Goal: Information Seeking & Learning: Learn about a topic

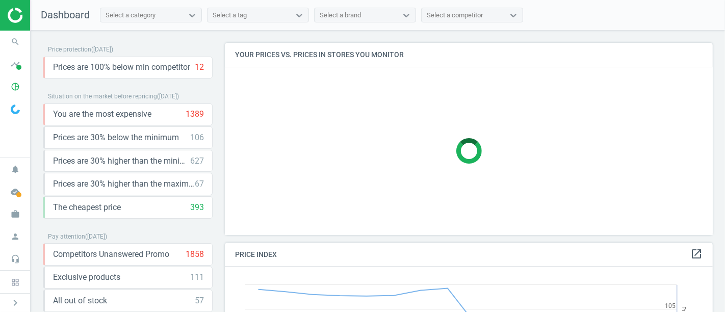
scroll to position [219, 497]
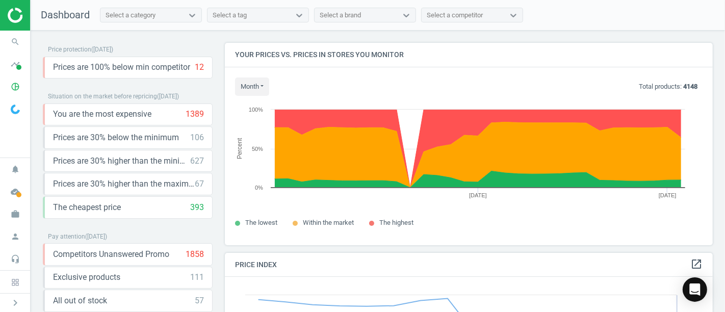
click at [15, 110] on img at bounding box center [15, 110] width 9 height 10
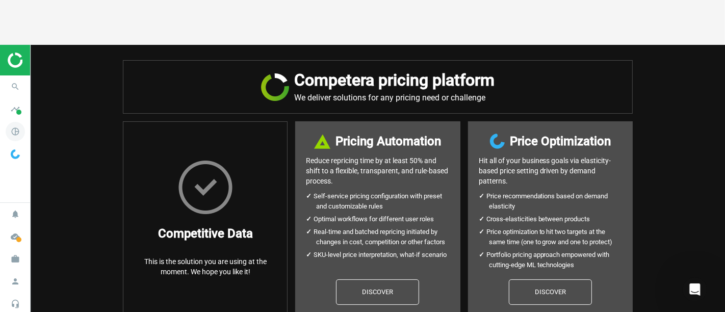
click at [13, 89] on nav "search Search timeline Data delivery Overview Matches dashboard Matches Rematch…" at bounding box center [15, 138] width 30 height 127
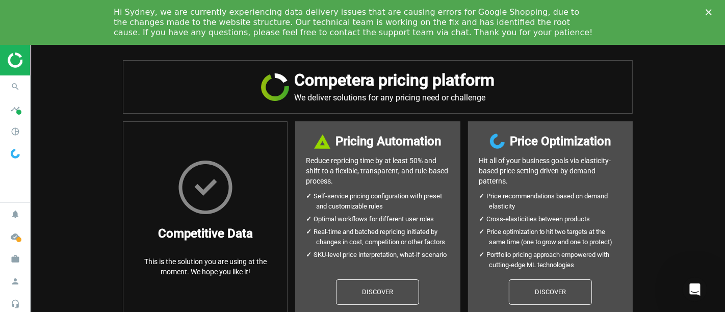
click at [709, 14] on icon "Close" at bounding box center [709, 12] width 6 height 6
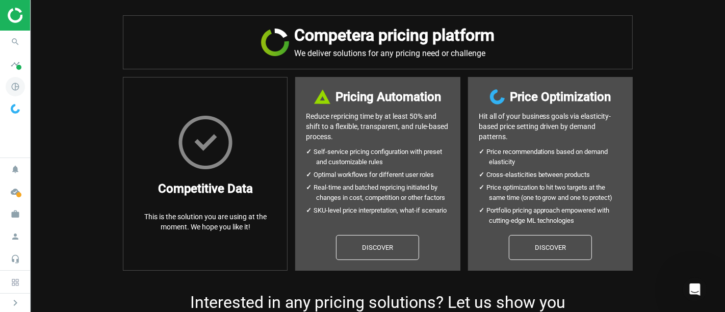
click at [21, 88] on icon "pie_chart_outlined" at bounding box center [15, 86] width 19 height 19
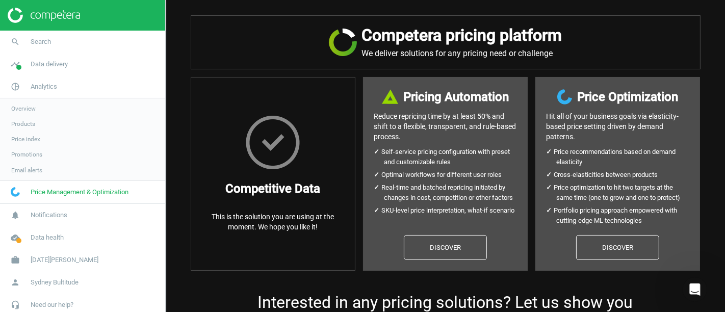
click at [32, 124] on span "Products" at bounding box center [23, 124] width 24 height 8
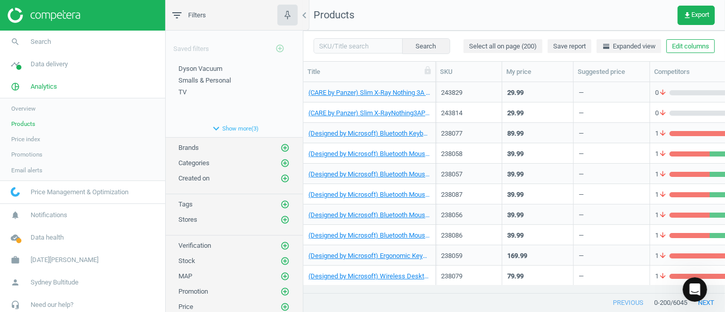
scroll to position [60, 0]
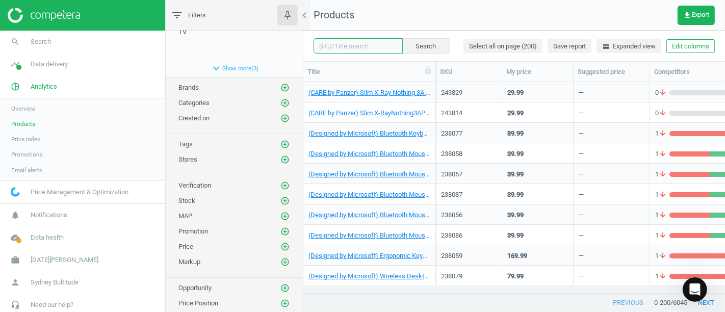
paste input "229888"
click at [364, 50] on input "229888" at bounding box center [358, 45] width 89 height 15
type input "229888"
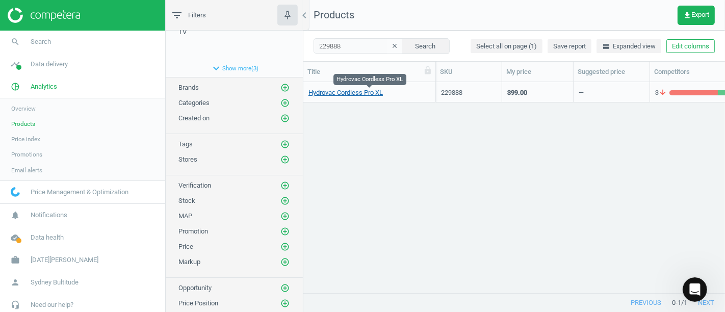
click at [354, 95] on link "Hydrovac Cordless Pro XL" at bounding box center [346, 92] width 74 height 9
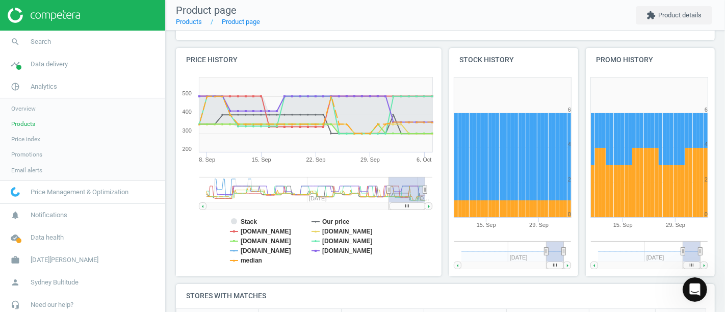
scroll to position [103, 0]
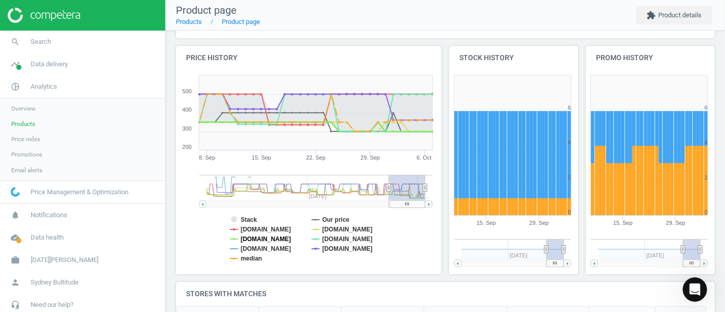
click at [286, 237] on tspan "[DOMAIN_NAME]" at bounding box center [266, 239] width 50 height 7
click at [265, 228] on tspan "[DOMAIN_NAME]" at bounding box center [266, 229] width 50 height 7
click at [264, 233] on tspan "[DOMAIN_NAME]" at bounding box center [266, 229] width 50 height 7
click at [262, 230] on tspan "[DOMAIN_NAME]" at bounding box center [266, 229] width 50 height 7
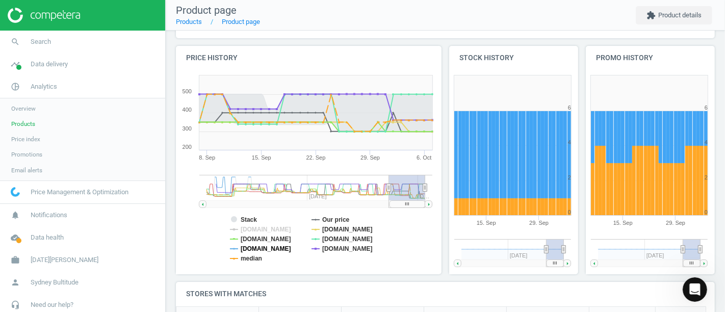
click at [259, 250] on tspan "[DOMAIN_NAME]" at bounding box center [266, 248] width 50 height 7
click at [256, 258] on tspan "median" at bounding box center [251, 258] width 21 height 7
click at [337, 217] on tspan "Our price" at bounding box center [336, 219] width 28 height 7
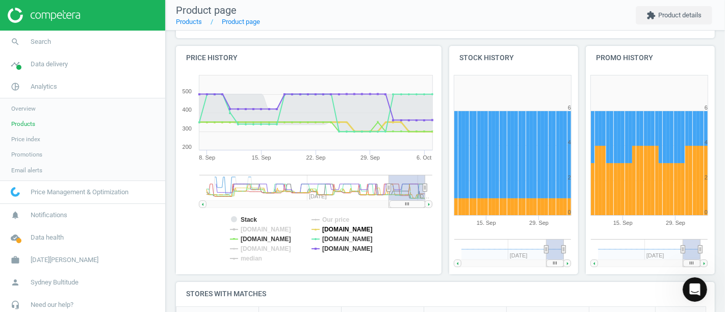
click at [339, 226] on tspan "[DOMAIN_NAME]" at bounding box center [347, 229] width 50 height 7
click at [338, 238] on tspan "[DOMAIN_NAME]" at bounding box center [347, 239] width 50 height 7
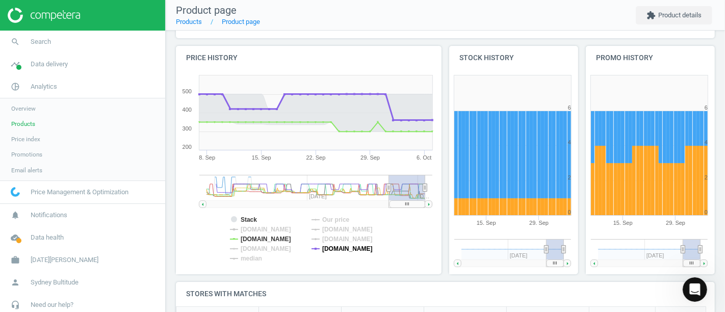
click at [338, 248] on tspan "[DOMAIN_NAME]" at bounding box center [347, 248] width 50 height 7
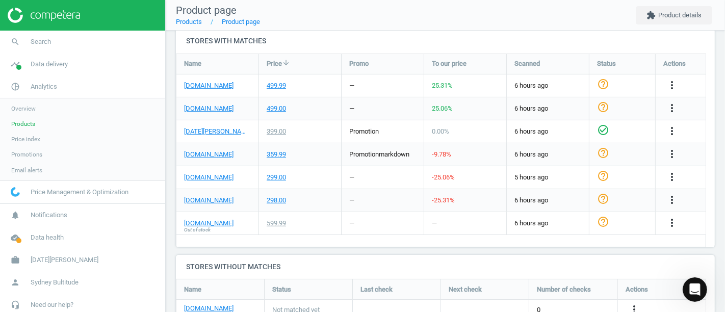
scroll to position [354, 0]
click at [671, 180] on icon "more_vert" at bounding box center [672, 178] width 12 height 12
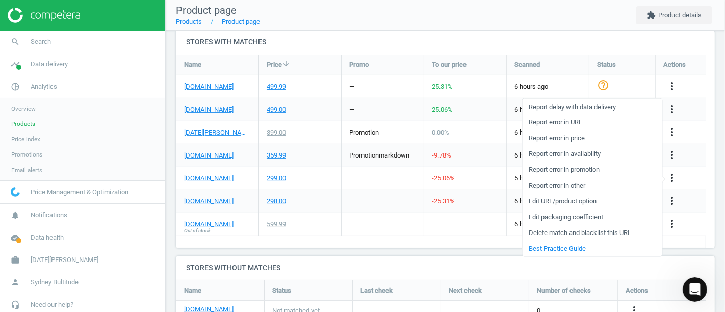
click at [462, 257] on h4 "Stores without matches" at bounding box center [445, 268] width 539 height 24
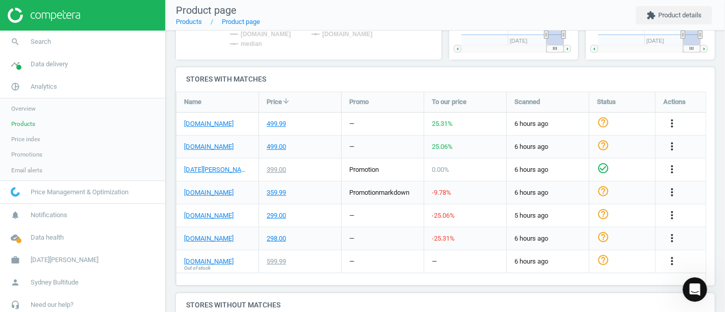
scroll to position [316, 0]
click at [273, 214] on div "299.00" at bounding box center [276, 216] width 19 height 9
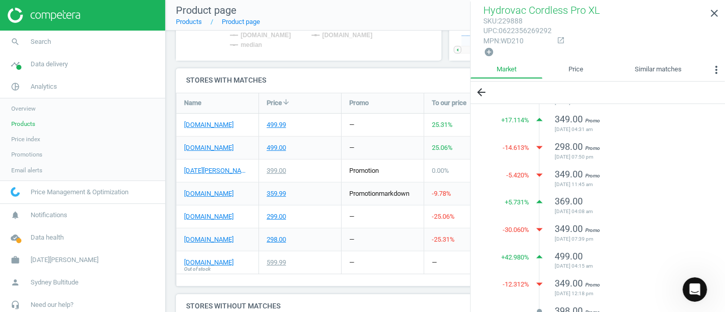
scroll to position [0, 0]
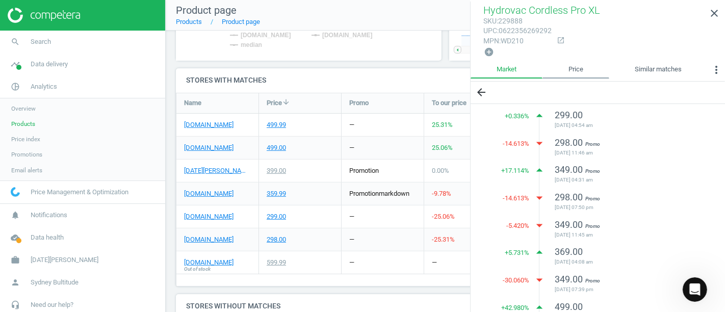
click at [578, 68] on link "Price" at bounding box center [576, 69] width 66 height 17
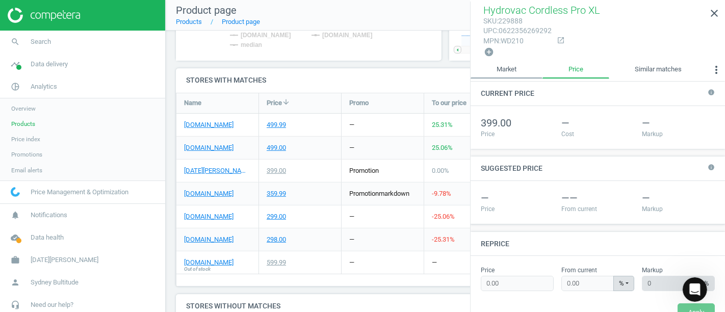
click at [508, 70] on link "Market" at bounding box center [507, 69] width 72 height 17
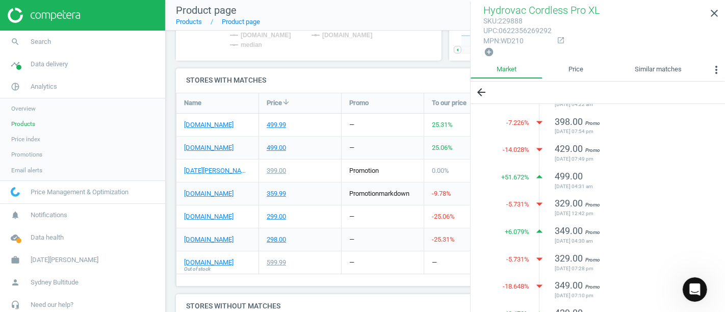
scroll to position [21, 0]
